Goal: Communication & Community: Answer question/provide support

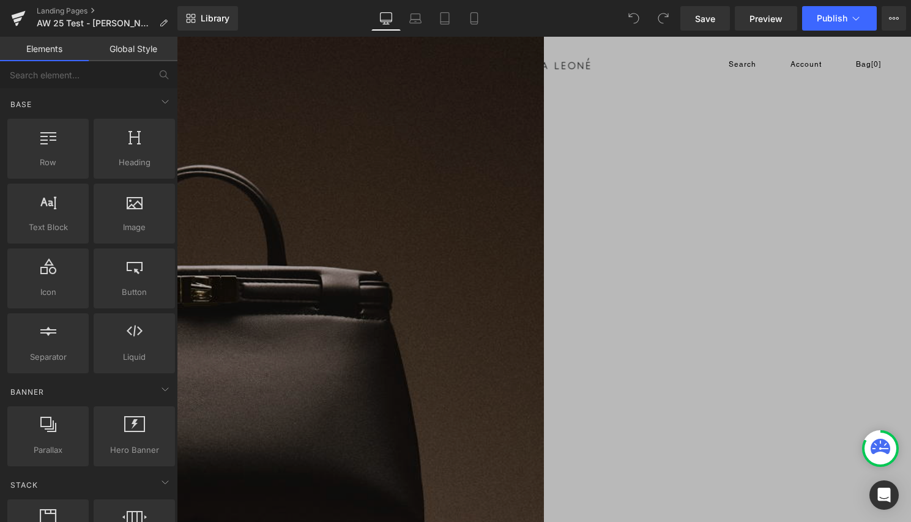
scroll to position [564, 0]
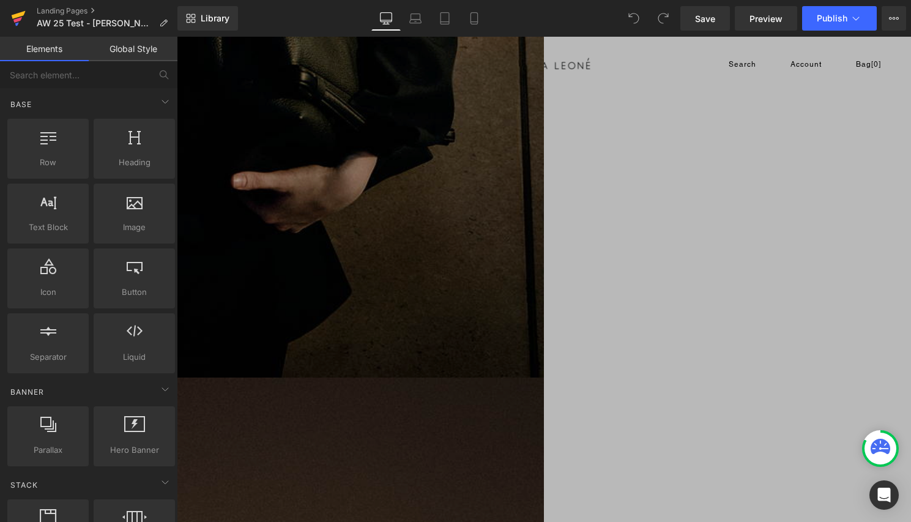
click at [18, 20] on icon at bounding box center [17, 20] width 9 height 6
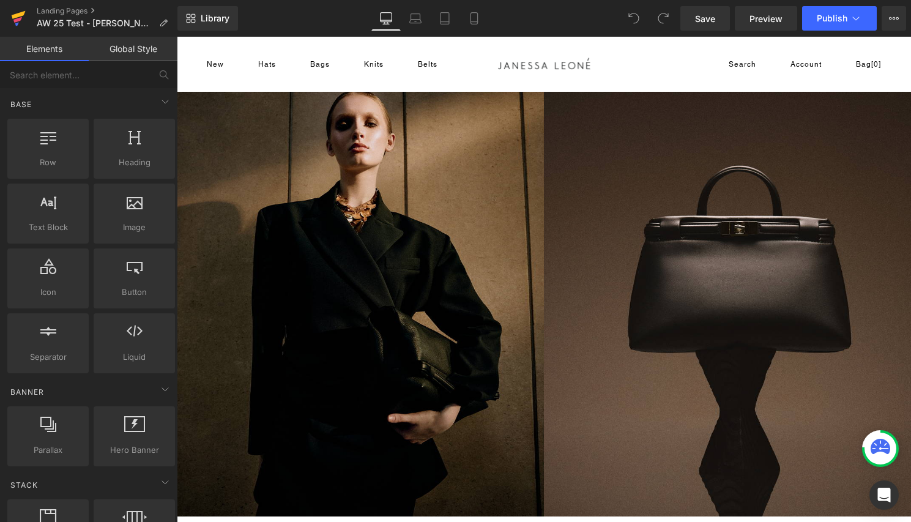
click at [18, 15] on icon at bounding box center [19, 15] width 14 height 8
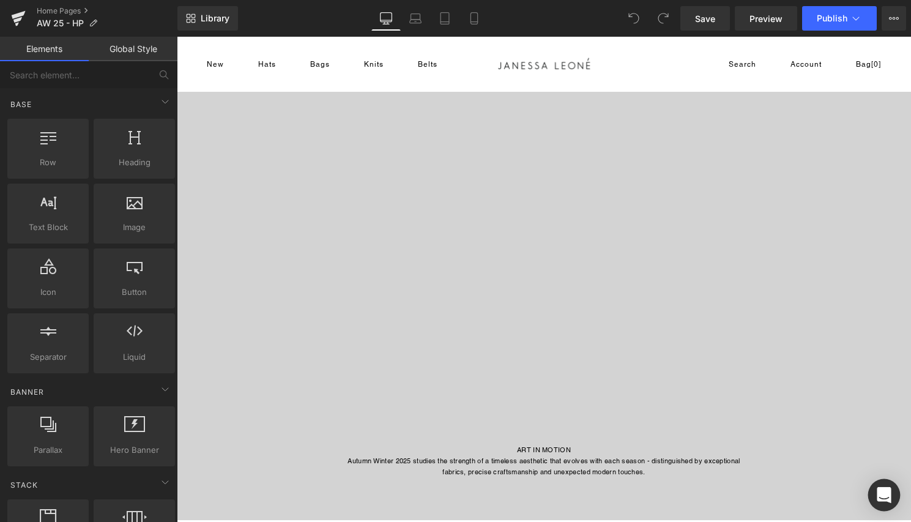
click at [881, 484] on div "Open Intercom Messenger" at bounding box center [884, 495] width 32 height 32
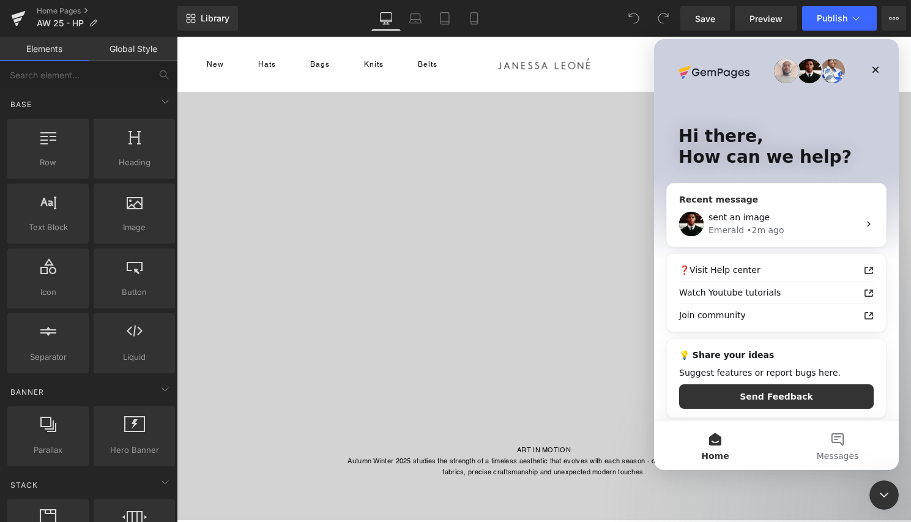
click at [816, 229] on div "Emerald • 2m ago" at bounding box center [783, 230] width 150 height 13
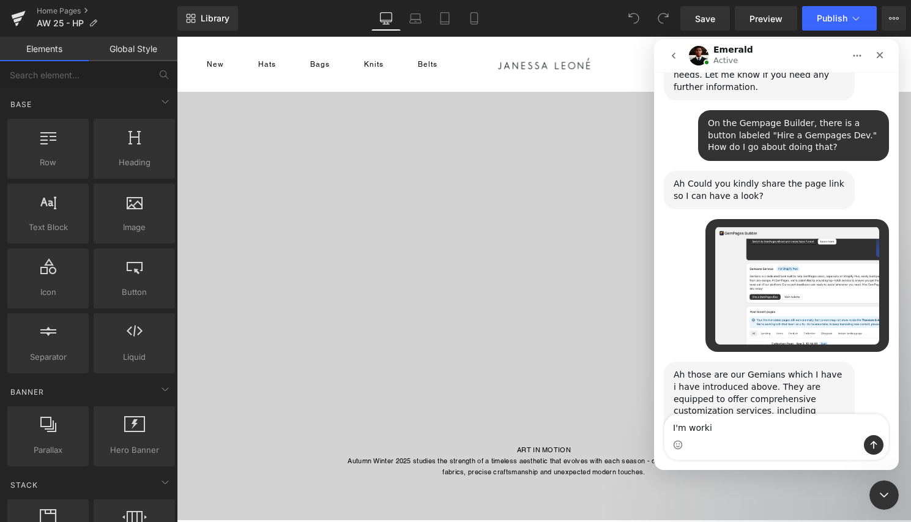
scroll to position [1062, 0]
type textarea "I"
type textarea "Gotcha!"
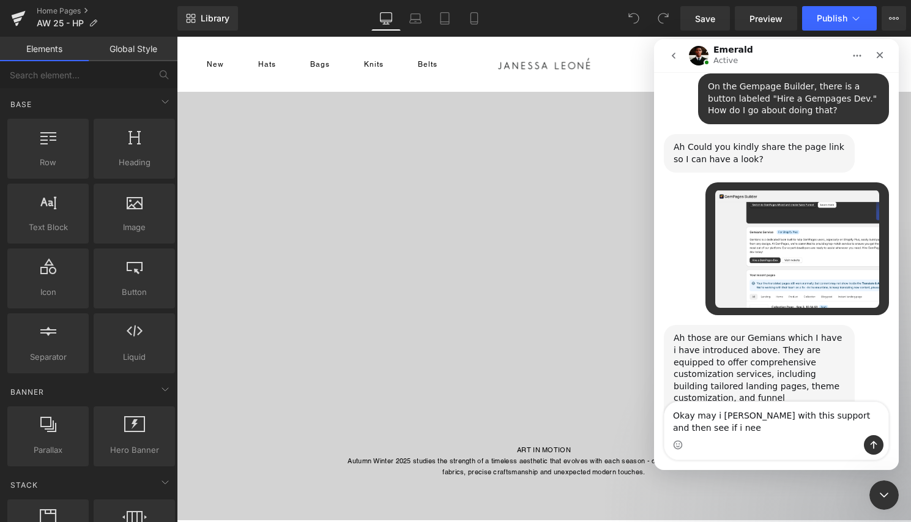
scroll to position [1111, 0]
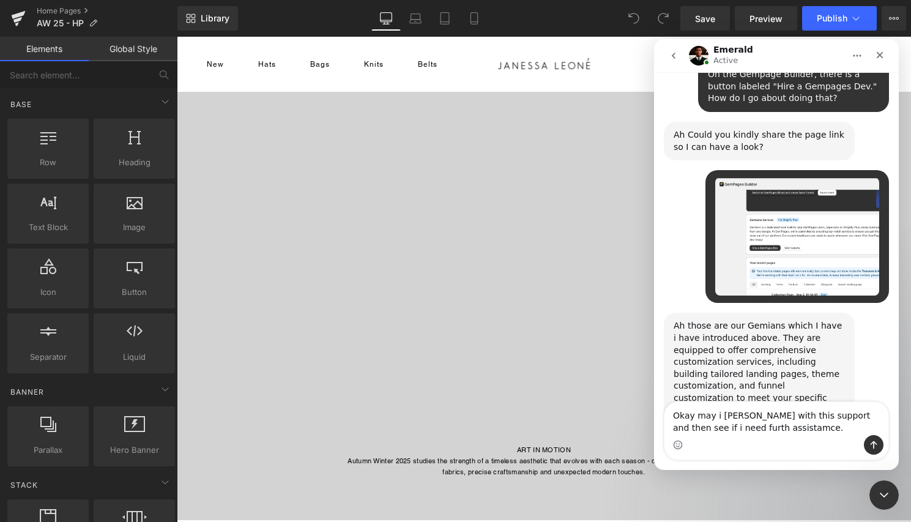
drag, startPoint x: 673, startPoint y: 416, endPoint x: 704, endPoint y: 441, distance: 40.1
click at [704, 441] on div "Okay may i [PERSON_NAME] with this support and then see if i need furth assista…" at bounding box center [776, 430] width 224 height 57
type textarea "Okay may i [PERSON_NAME] with this support and then see if i need furth assista…"
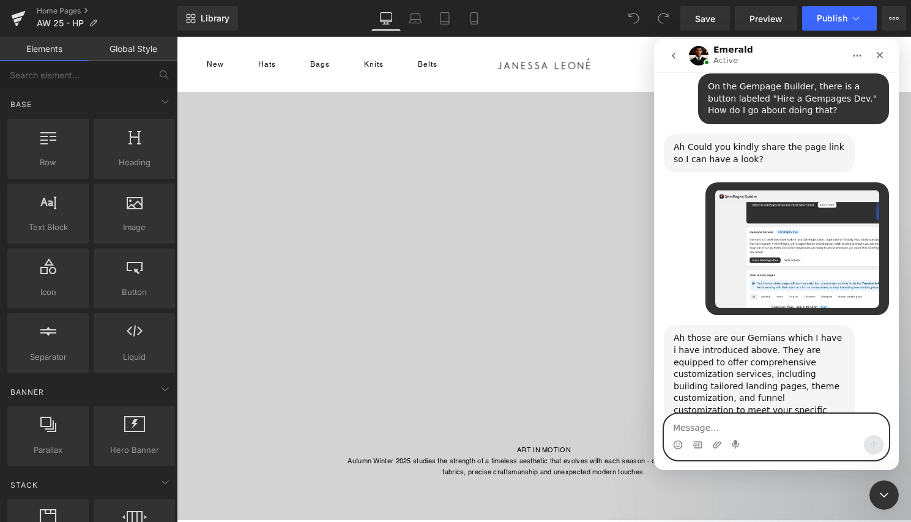
paste textarea "Okay, may I start with this support and then see if I need further assistance?"
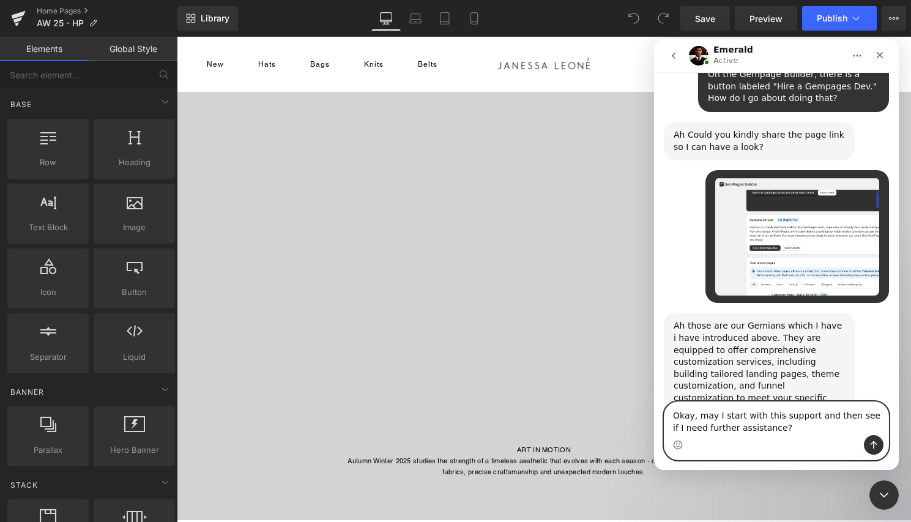
type textarea "Okay, may I start with this support and then see if I need further assistance?"
click at [869, 451] on button "Send a message…" at bounding box center [873, 445] width 20 height 20
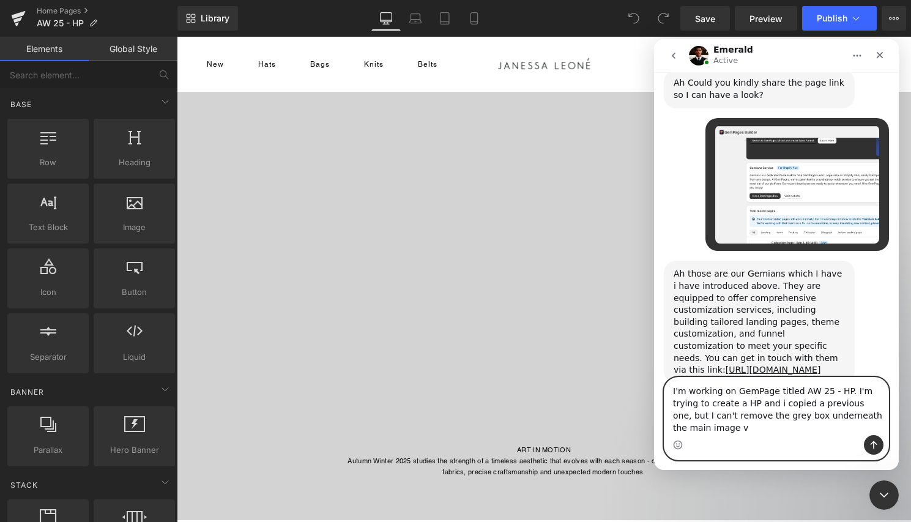
scroll to position [1175, 0]
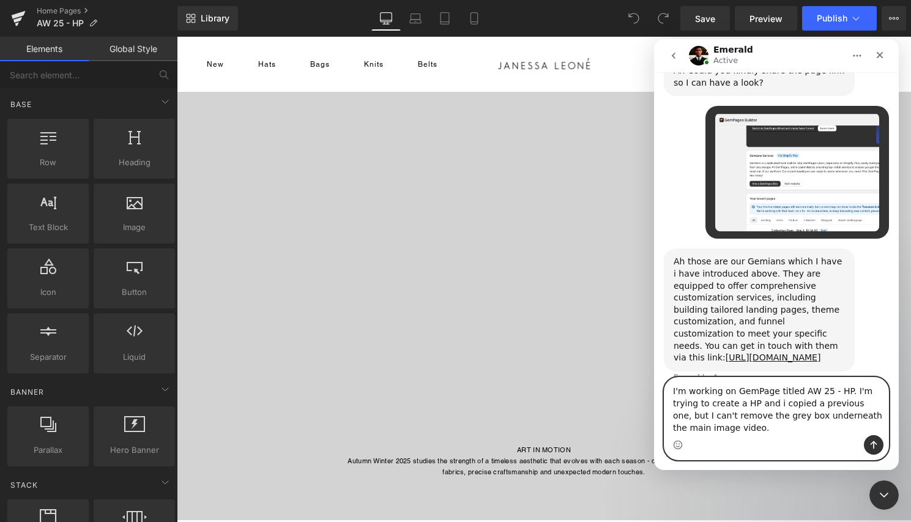
drag, startPoint x: 673, startPoint y: 391, endPoint x: 733, endPoint y: 438, distance: 76.6
click at [733, 438] on div "I'm working on GemPage titled AW 25 - HP. I'm trying to create a HP and i copie…" at bounding box center [776, 418] width 224 height 82
type textarea "I'm working on GemPage titled AW 25 - HP. I'm trying to create a HP and i copie…"
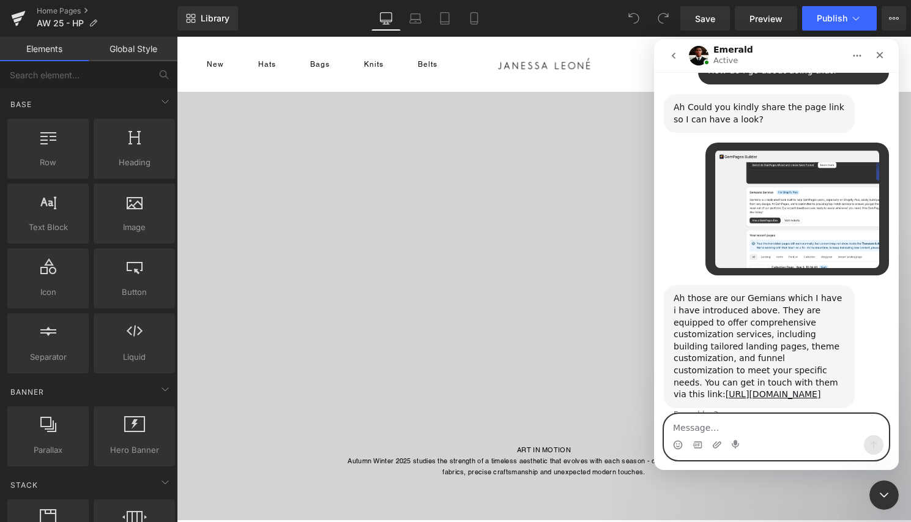
paste textarea "I'm working on a GemPage titled "AW 25 - HP." I am trying to create an HP and c…"
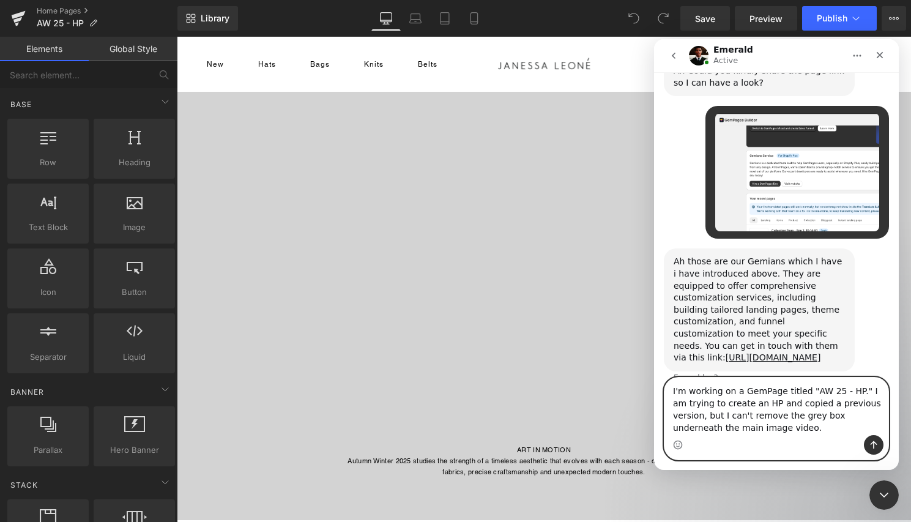
type textarea "I'm working on a GemPage titled "AW 25 - HP." I am trying to create an HP and c…"
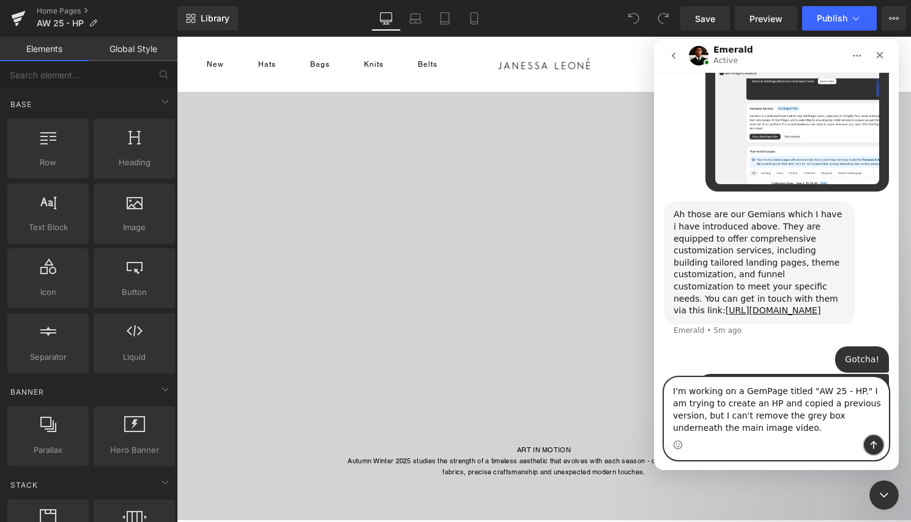
click at [868, 441] on button "Send a message…" at bounding box center [873, 445] width 20 height 20
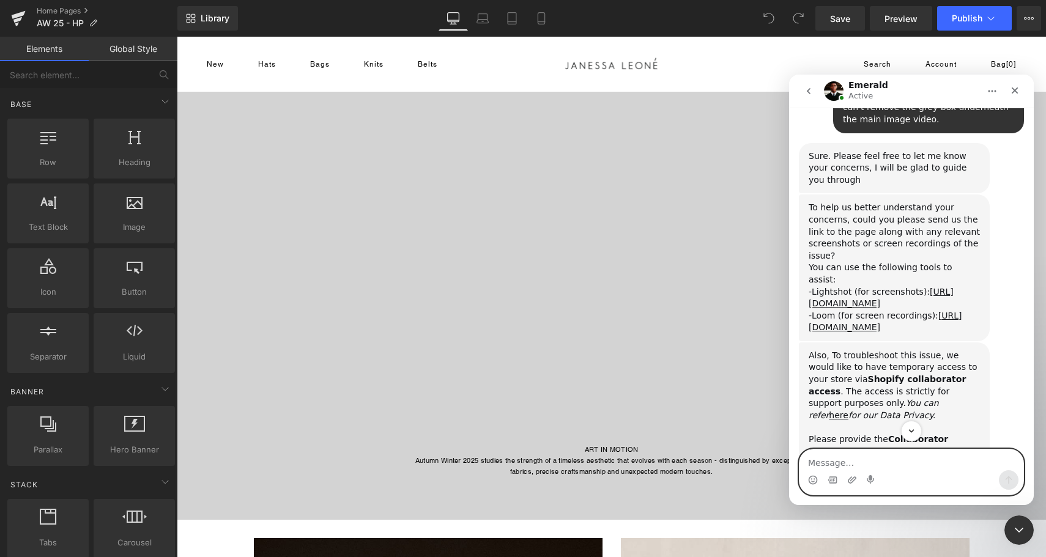
scroll to position [1629, 0]
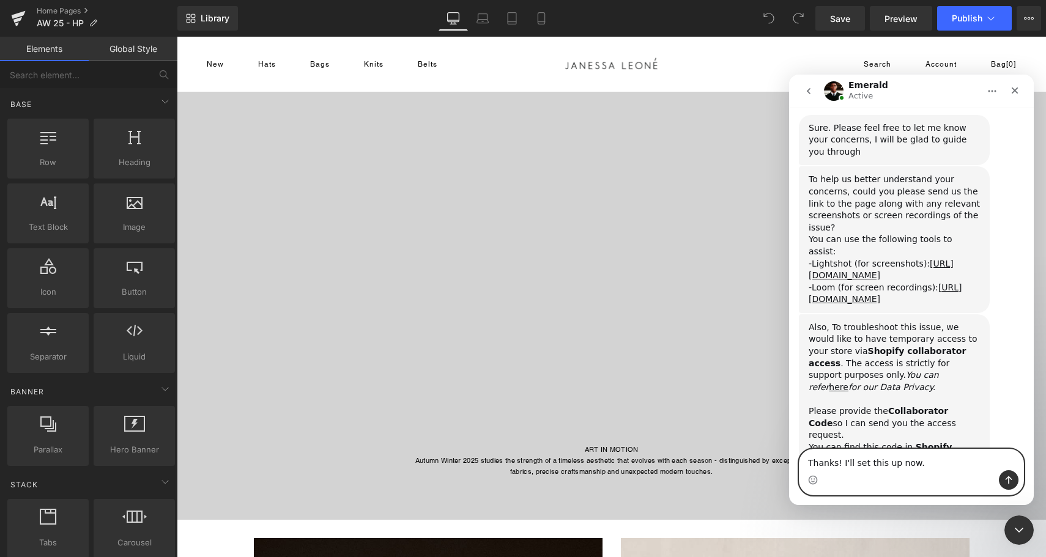
type textarea "Thanks! I'll set this up now."
